Goal: Information Seeking & Learning: Learn about a topic

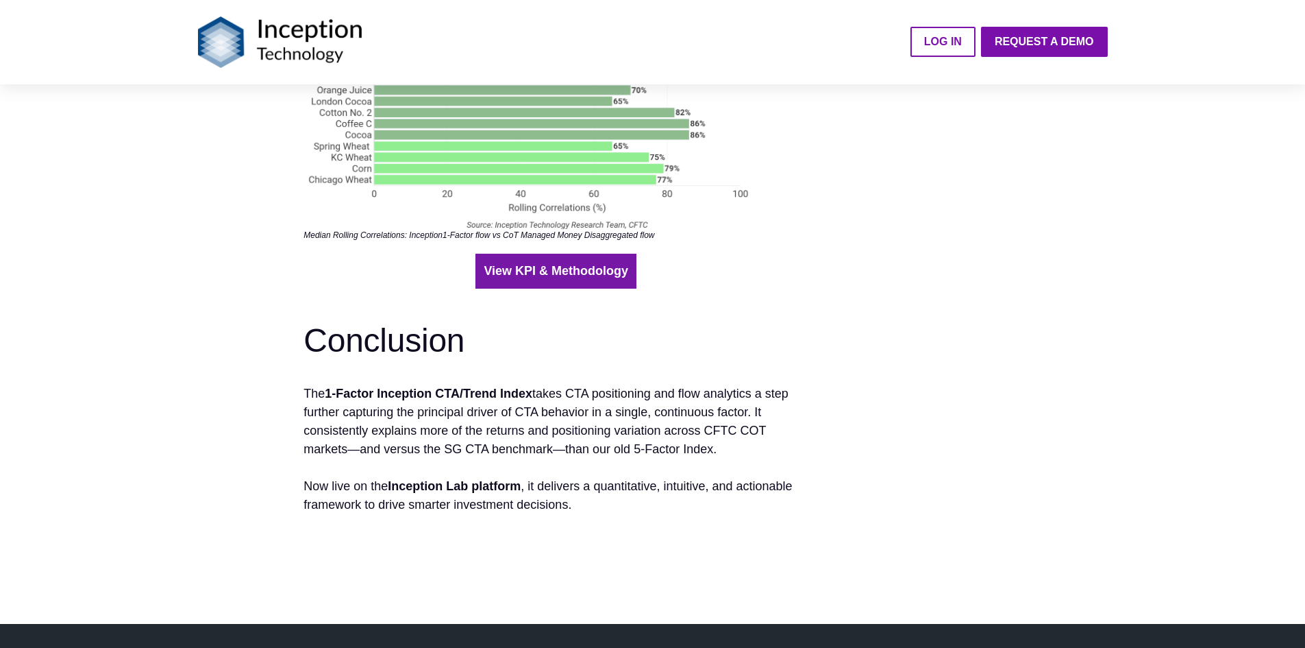
scroll to position [3426, 0]
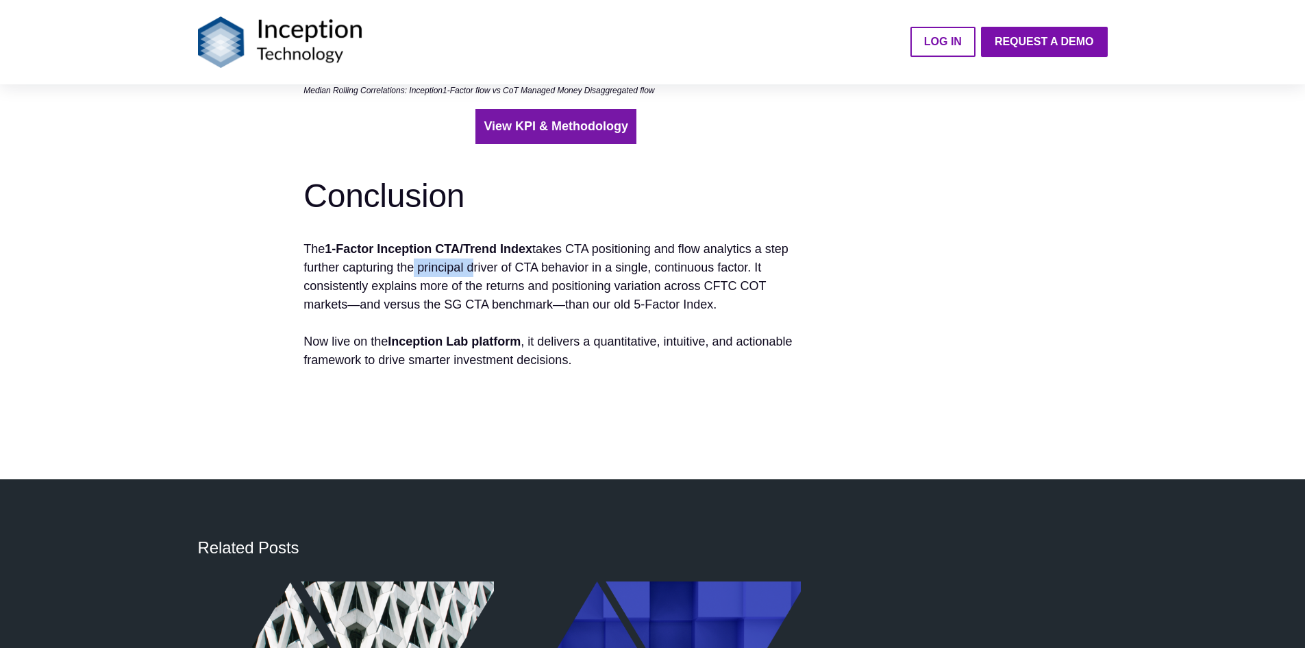
drag, startPoint x: 409, startPoint y: 264, endPoint x: 510, endPoint y: 264, distance: 100.7
click at [510, 264] on p "The 1-Factor Inception CTA/Trend Index takes CTA positioning and flow analytics…" at bounding box center [556, 277] width 505 height 74
drag, startPoint x: 391, startPoint y: 263, endPoint x: 567, endPoint y: 268, distance: 176.2
click at [567, 268] on p "The 1-Factor Inception CTA/Trend Index takes CTA positioning and flow analytics…" at bounding box center [556, 277] width 505 height 74
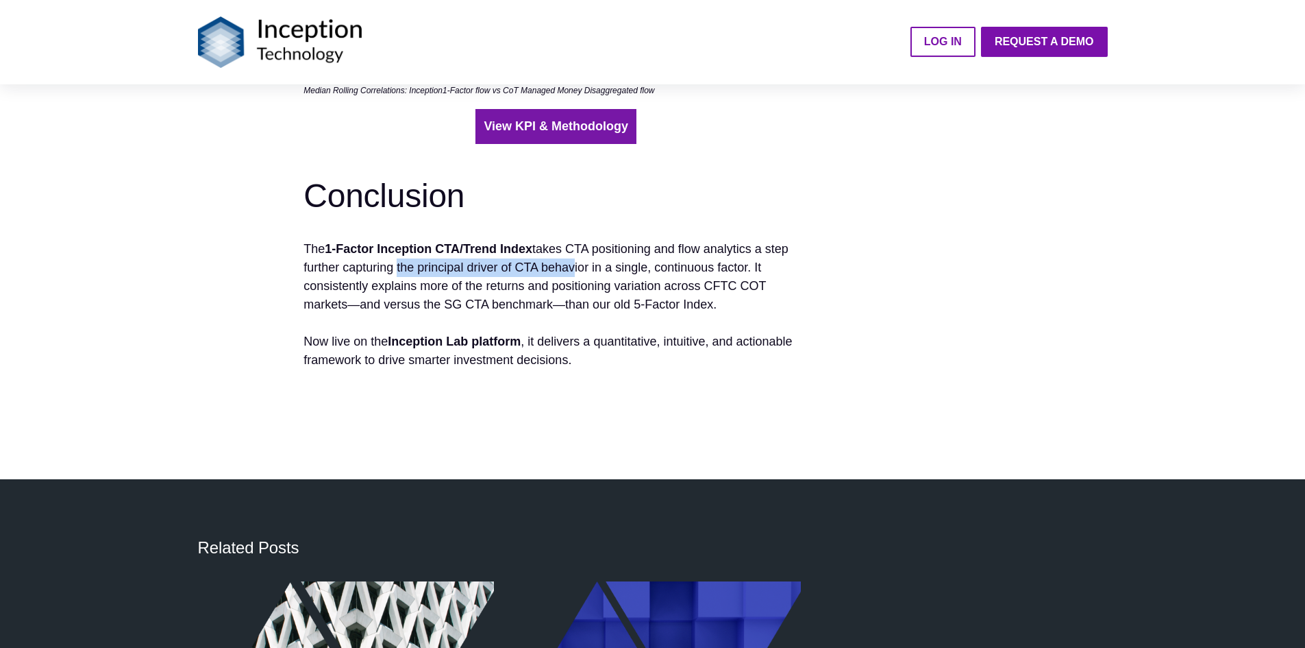
click at [567, 268] on p "The 1-Factor Inception CTA/Trend Index takes CTA positioning and flow analytics…" at bounding box center [556, 277] width 505 height 74
drag, startPoint x: 447, startPoint y: 269, endPoint x: 571, endPoint y: 267, distance: 124.1
click at [571, 267] on p "The 1-Factor Inception CTA/Trend Index takes CTA positioning and flow analytics…" at bounding box center [556, 277] width 505 height 74
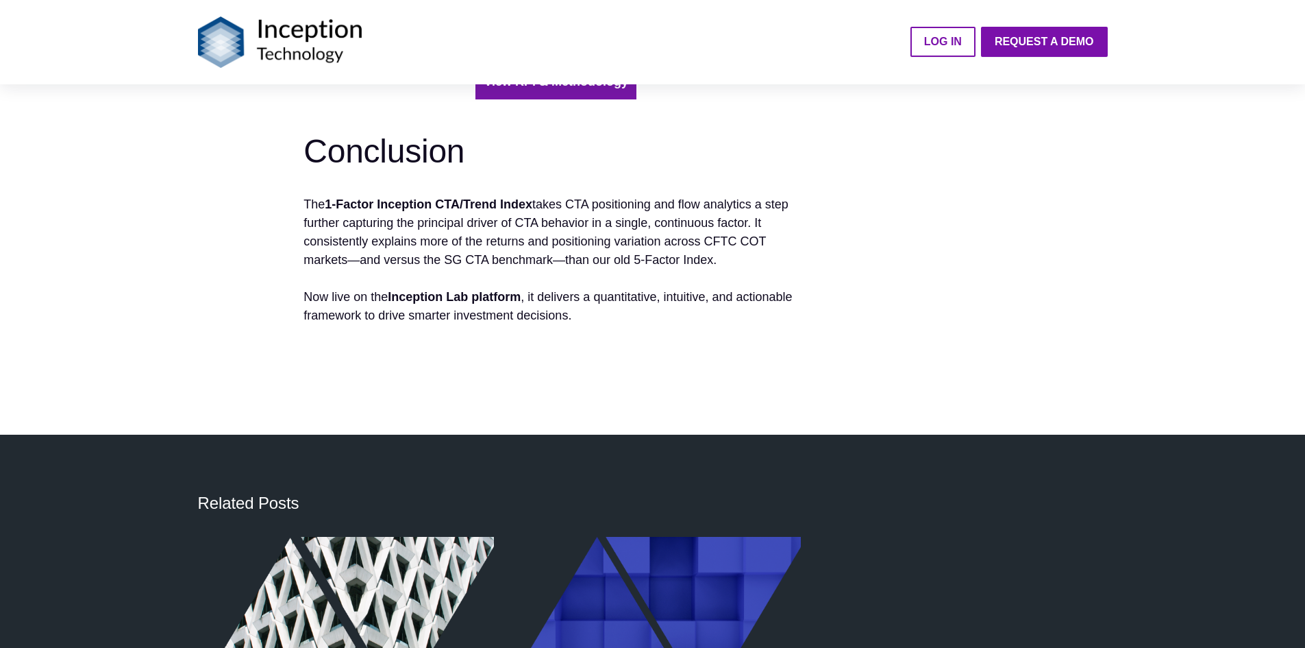
scroll to position [3494, 0]
